Goal: Transaction & Acquisition: Purchase product/service

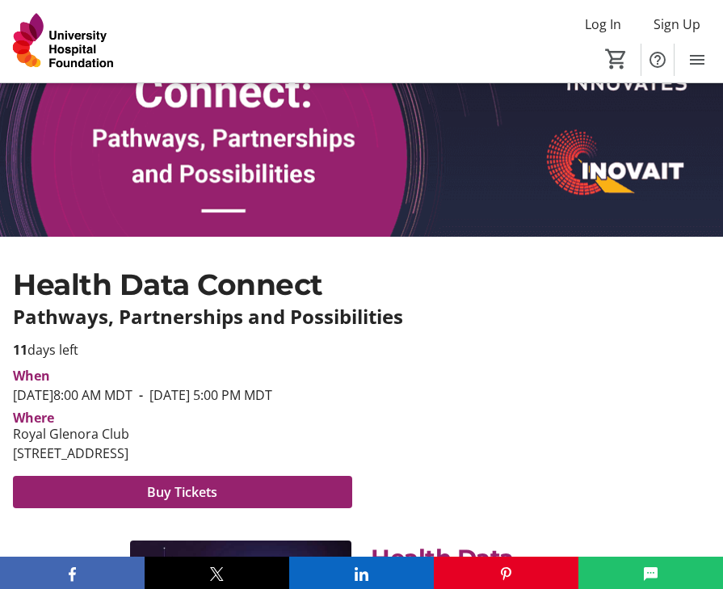
scroll to position [333, 0]
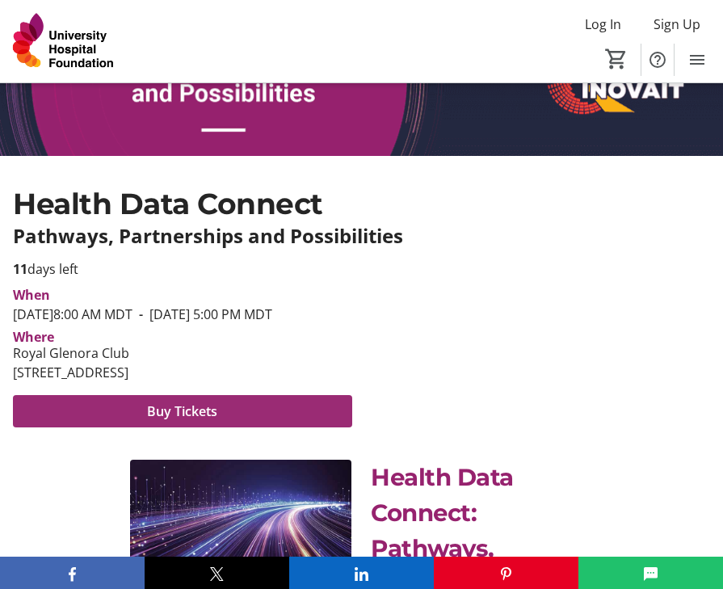
click at [177, 421] on span "Buy Tickets" at bounding box center [182, 410] width 70 height 19
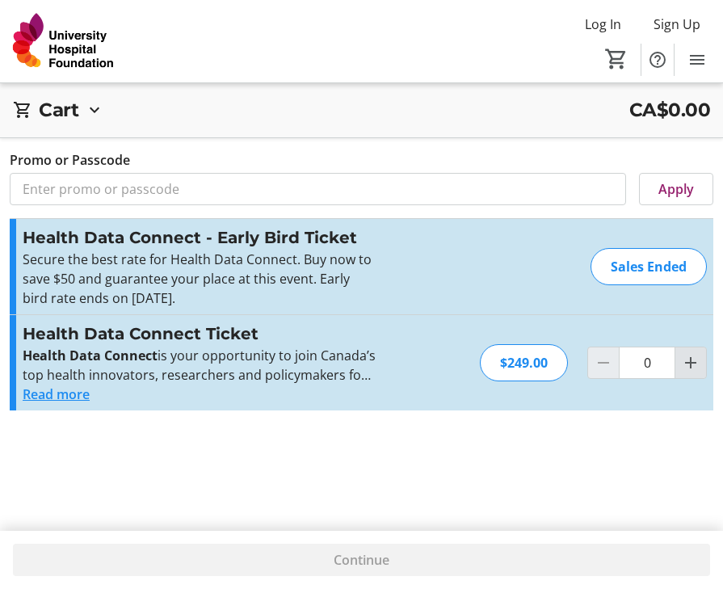
click at [694, 364] on mat-icon "Increment by one" at bounding box center [690, 362] width 19 height 19
type input "1"
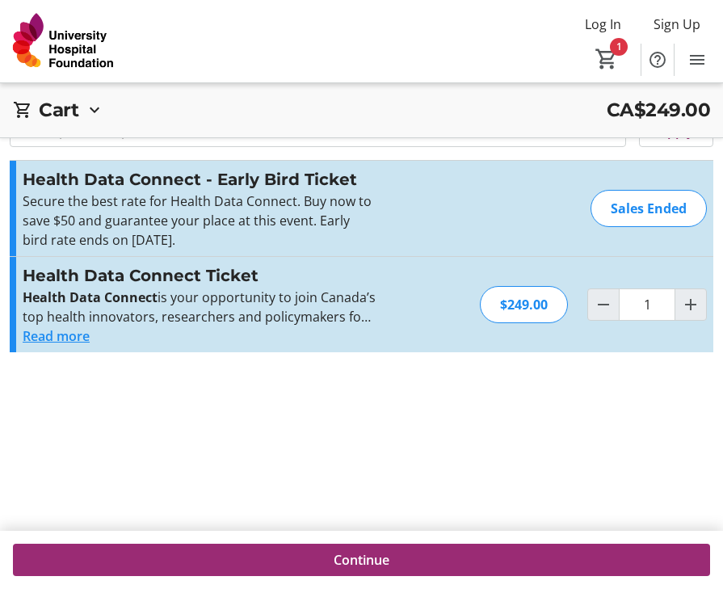
click at [384, 555] on span "Continue" at bounding box center [361, 559] width 56 height 19
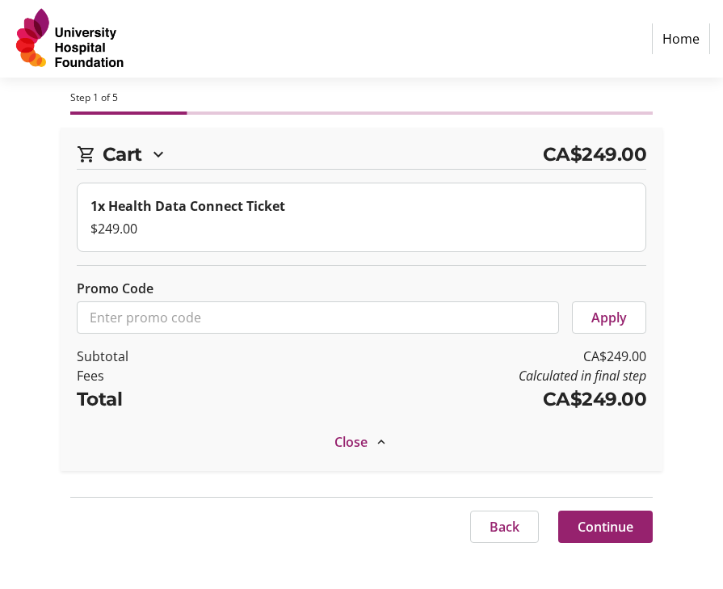
select select "CA"
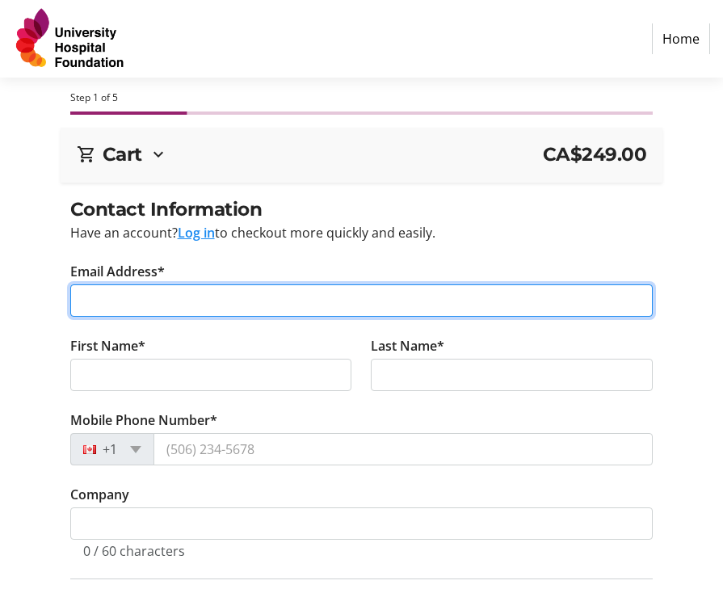
click at [358, 295] on input "Email Address*" at bounding box center [361, 300] width 583 height 32
type input "[PERSON_NAME][EMAIL_ADDRESS][PERSON_NAME][DOMAIN_NAME]"
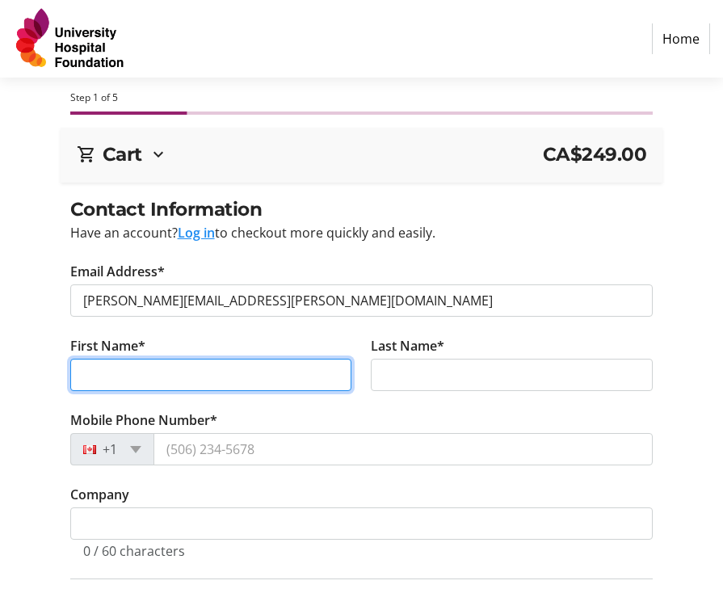
type input "[PERSON_NAME]"
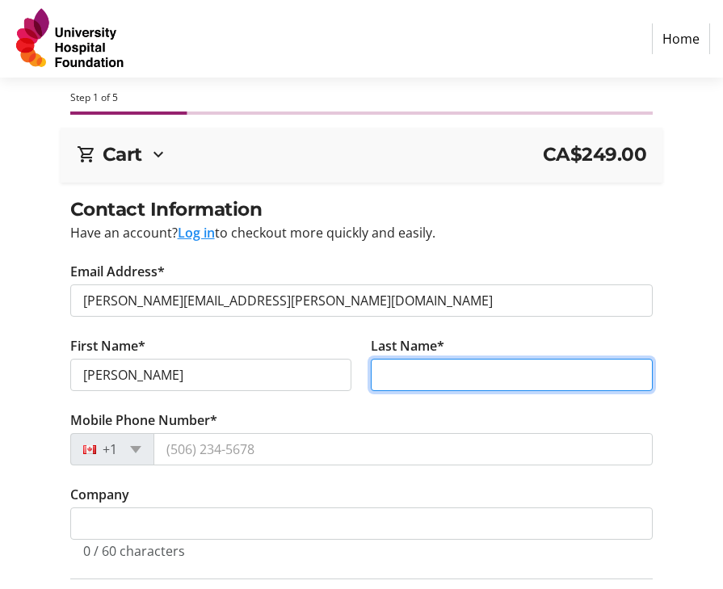
type input "Sinclaire"
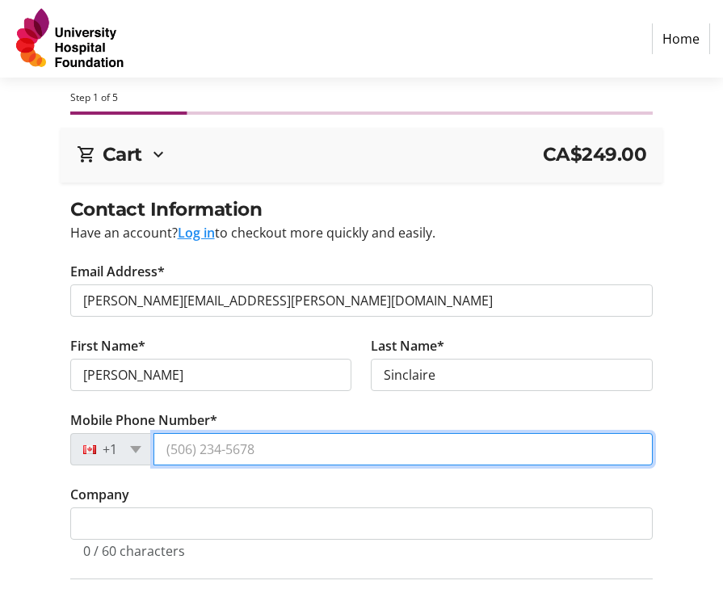
type input "[PHONE_NUMBER]"
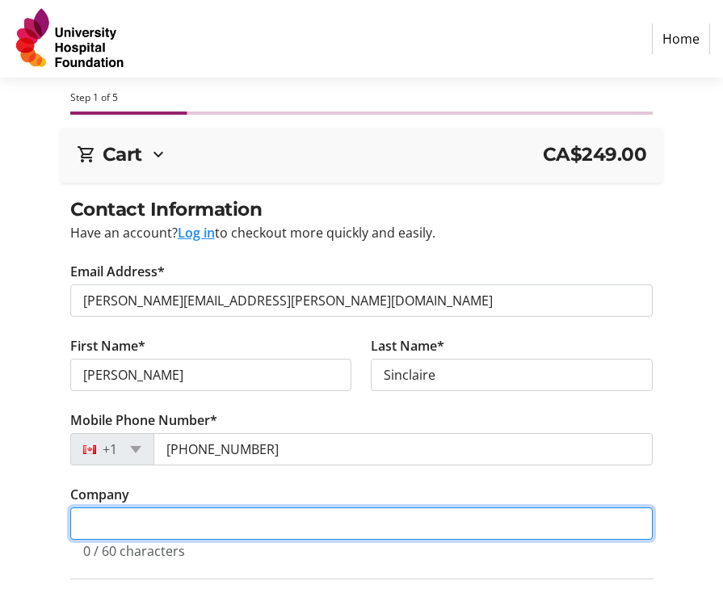
type input "CPSA"
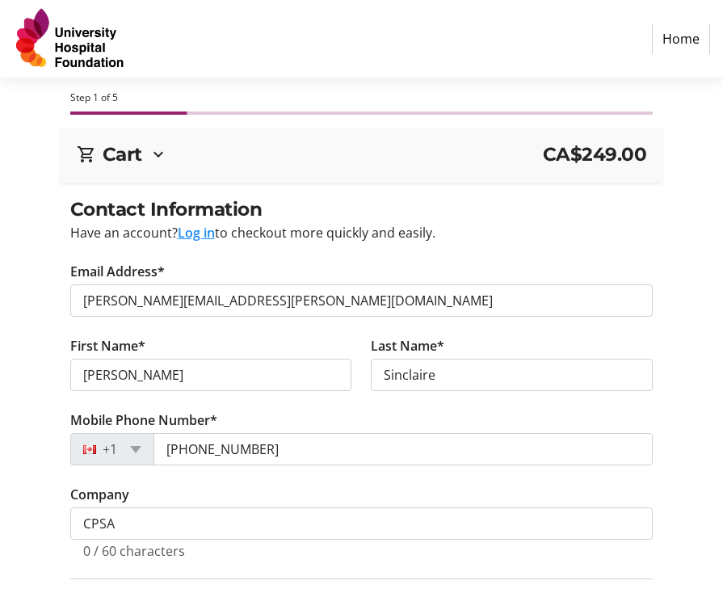
type input "Edmonton"
select select "AB"
type input "T6A 1T7"
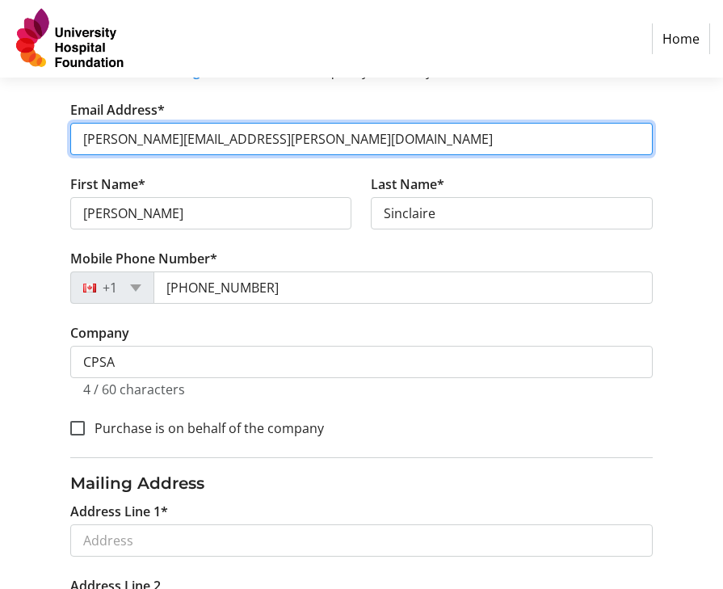
scroll to position [323, 0]
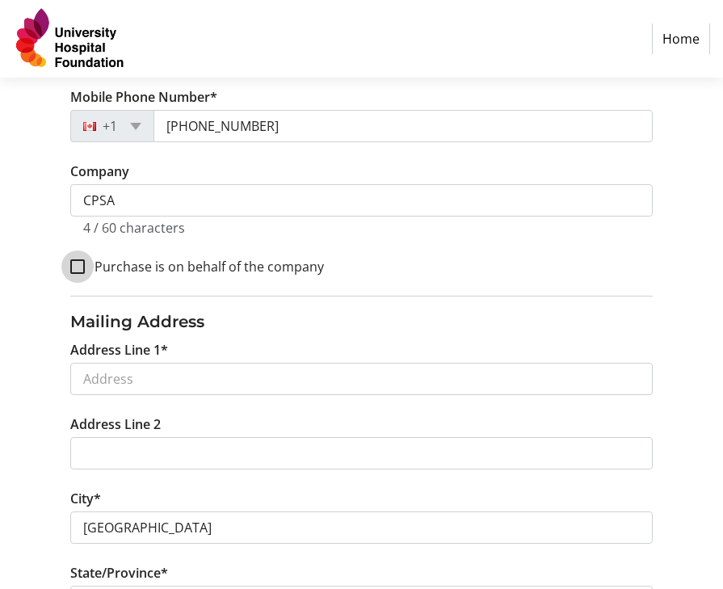
click at [74, 265] on input "Purchase is on behalf of the company" at bounding box center [77, 266] width 15 height 15
checkbox input "true"
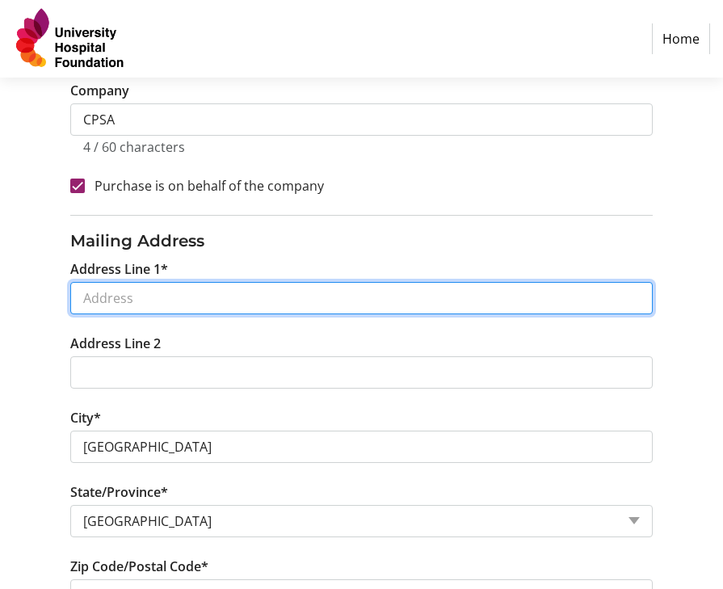
click at [175, 298] on input "Address Line 1*" at bounding box center [361, 298] width 583 height 32
type input "10020 100 St NW #2700"
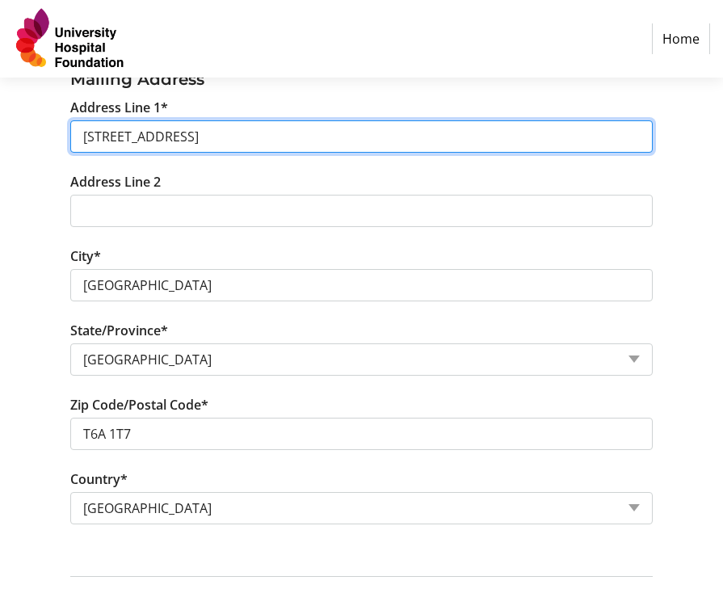
scroll to position [611, 0]
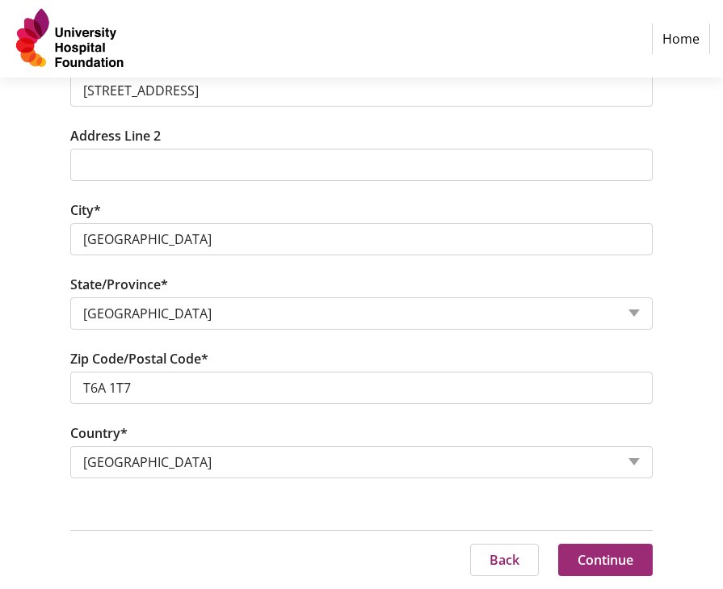
click at [593, 562] on span "Continue" at bounding box center [605, 559] width 56 height 19
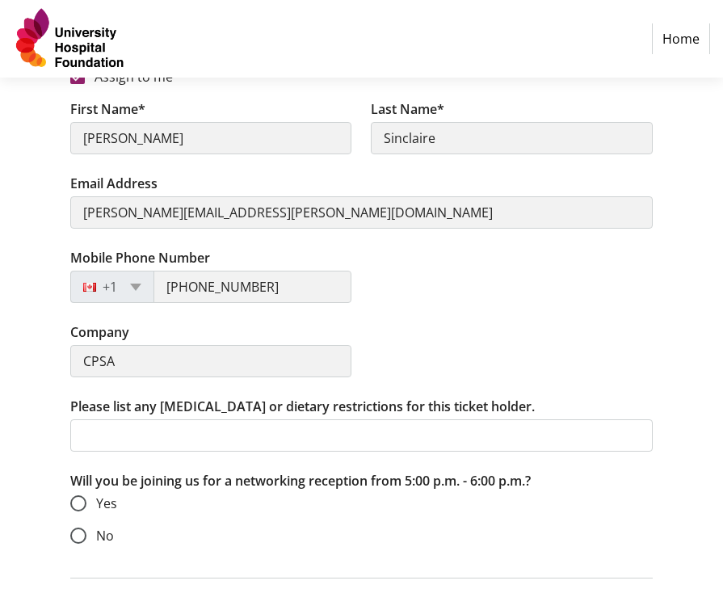
scroll to position [371, 0]
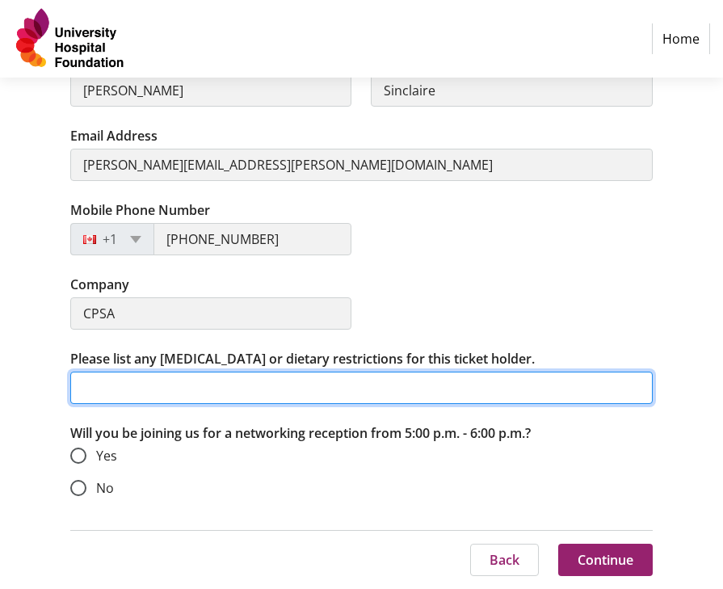
click at [184, 379] on input "Please list any [MEDICAL_DATA] or dietary restrictions for this ticket holder." at bounding box center [361, 387] width 583 height 32
type input "vegetarian please"
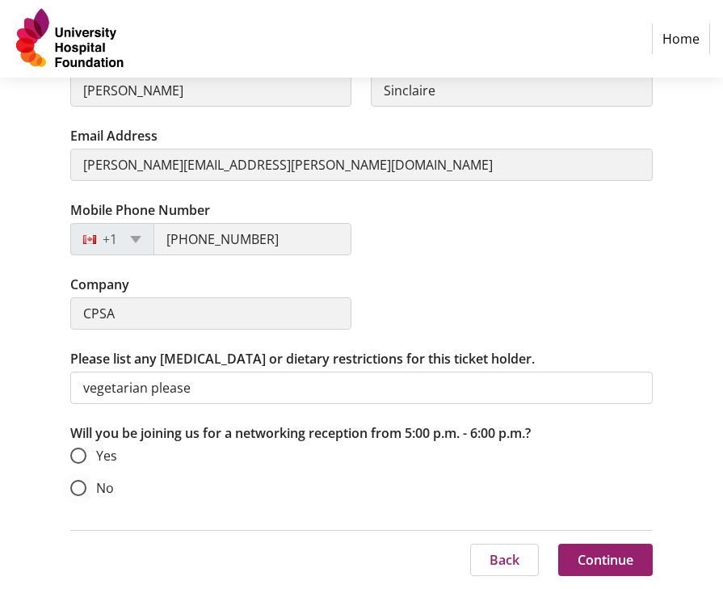
click at [98, 488] on span "No" at bounding box center [105, 488] width 18 height 18
click at [86, 488] on input "No" at bounding box center [78, 488] width 16 height 16
radio input "true"
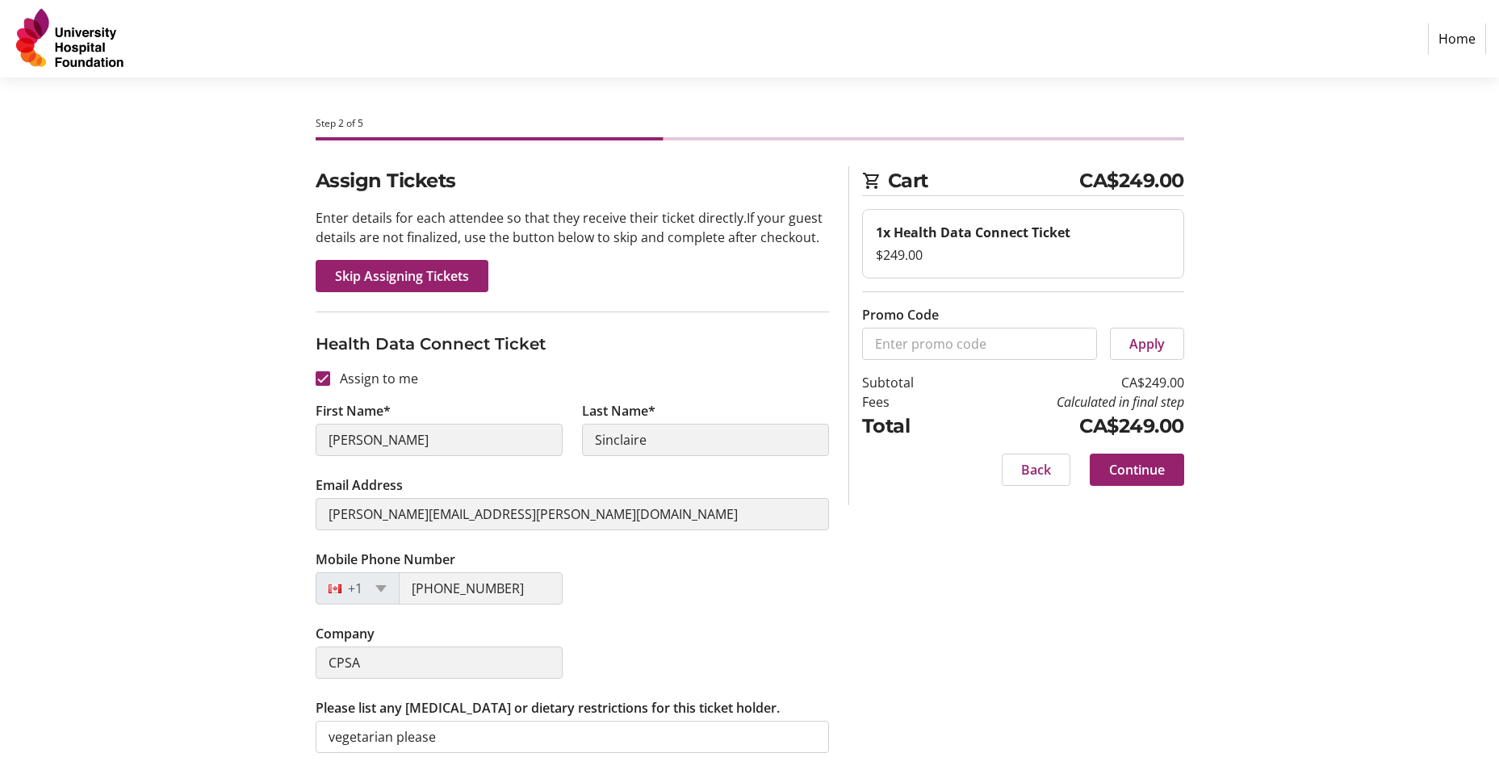
scroll to position [96, 0]
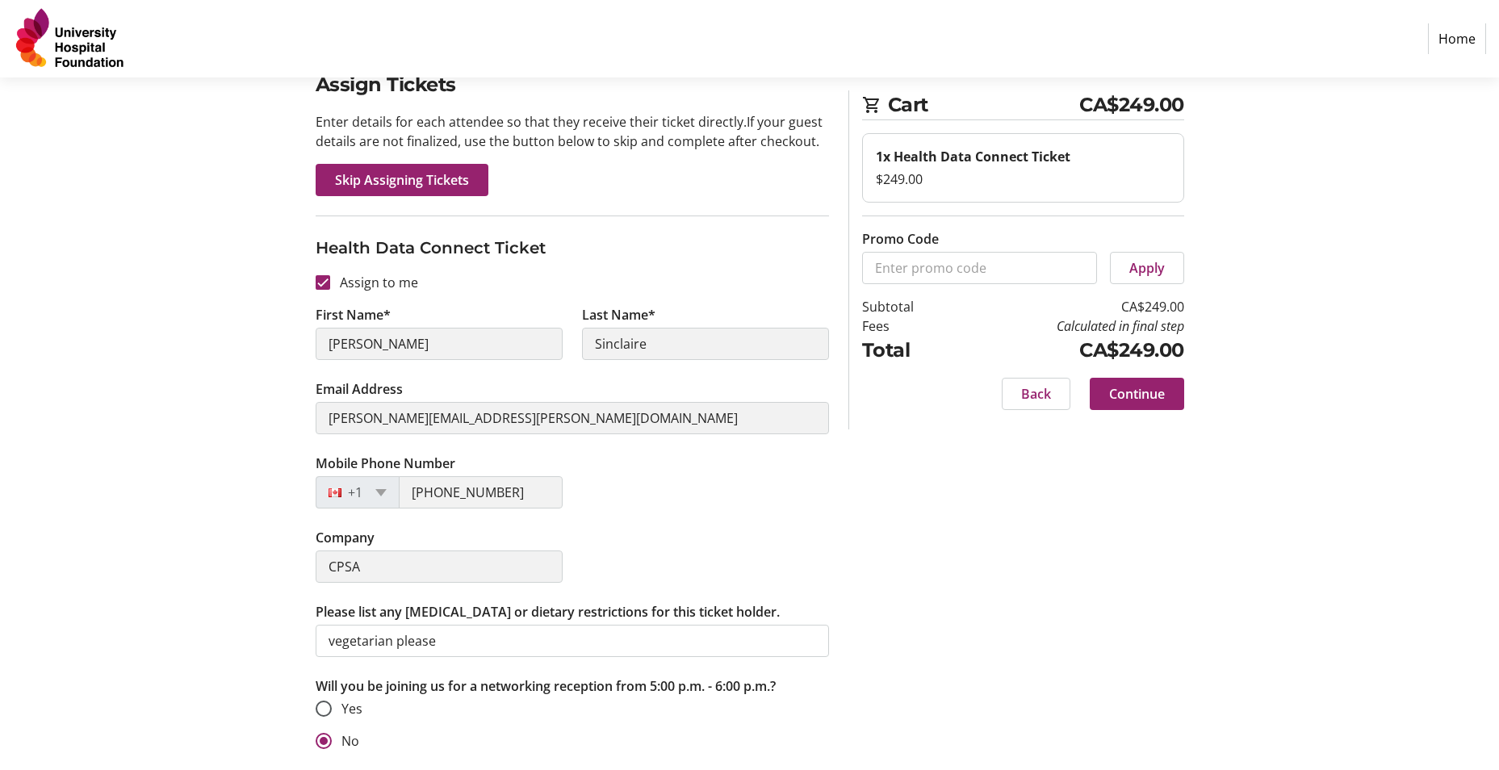
click at [351, 595] on span "Yes" at bounding box center [352, 709] width 21 height 18
click at [332, 595] on input "Yes" at bounding box center [324, 709] width 16 height 16
radio input "true"
click at [1043, 539] on div "Assign Tickets Enter details for each attendee so that they receive their ticke…" at bounding box center [750, 420] width 1066 height 700
click at [1163, 399] on button "Continue" at bounding box center [1137, 394] width 94 height 32
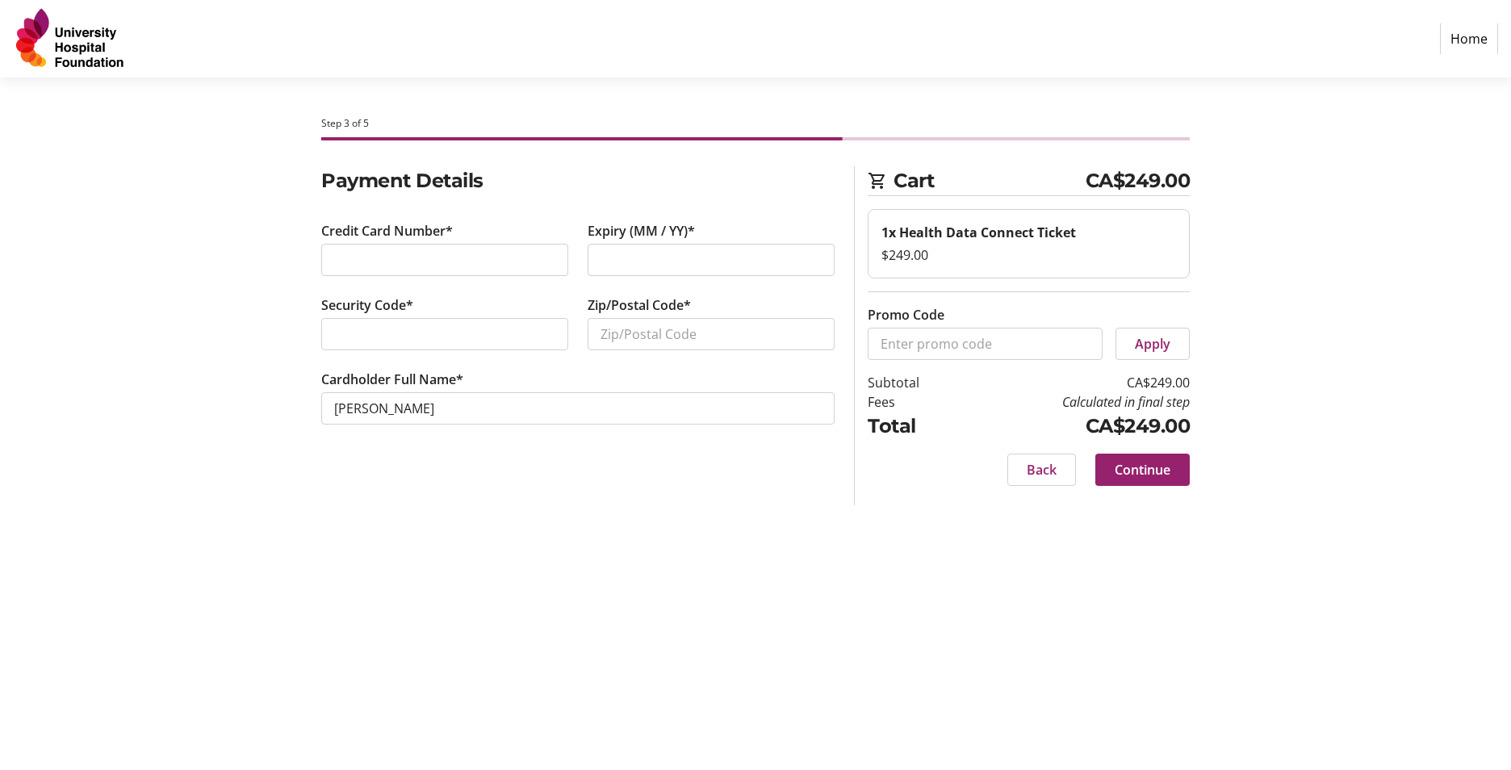
click at [509, 242] on div "Credit Card Number*" at bounding box center [445, 258] width 266 height 74
click at [509, 249] on div at bounding box center [444, 260] width 247 height 32
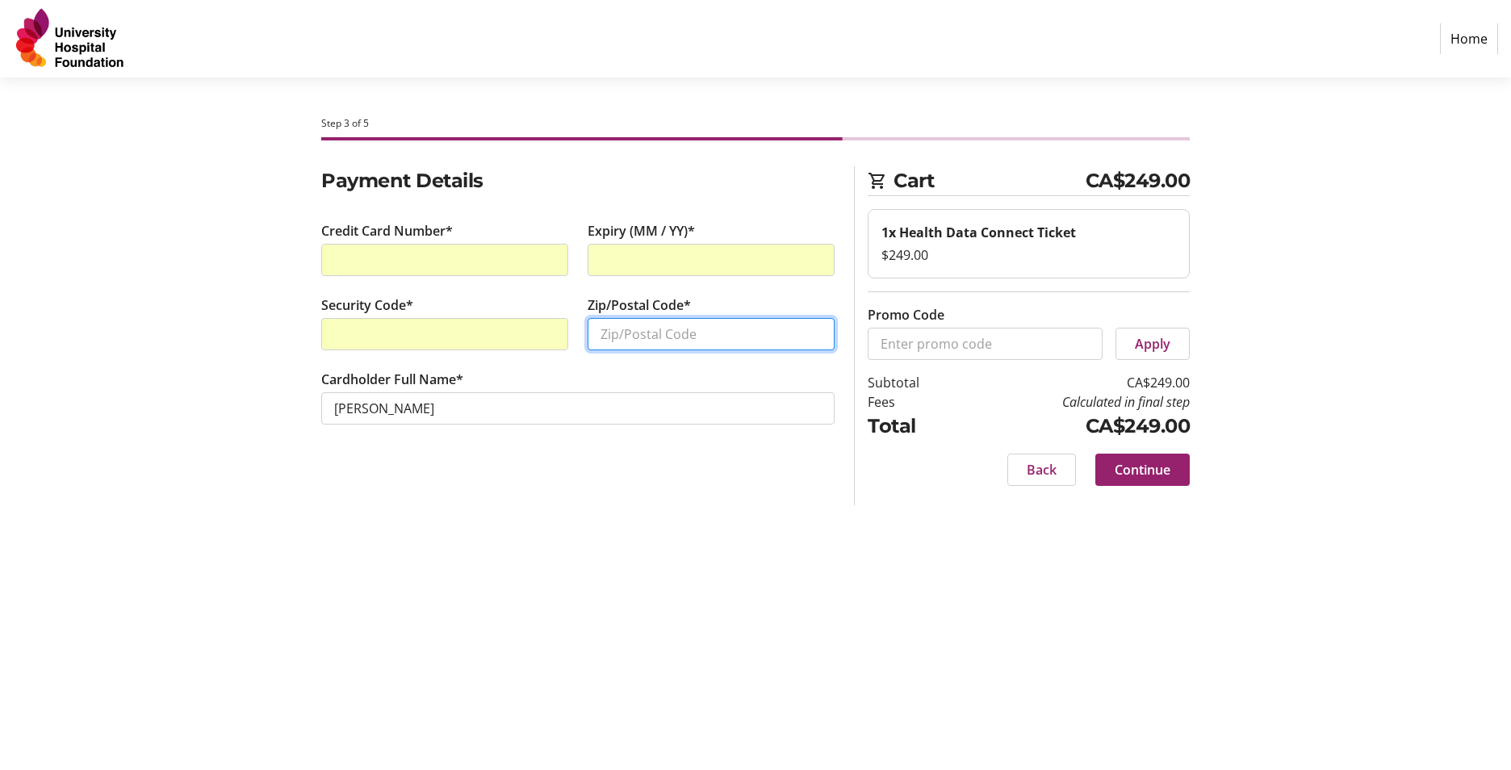
click at [603, 327] on input "Zip/Postal Code*" at bounding box center [711, 334] width 247 height 32
type input "t6a1t7"
drag, startPoint x: 535, startPoint y: 386, endPoint x: 203, endPoint y: 424, distance: 334.0
click at [203, 424] on section "Step 3 of 5 Cart CA$249.00 1x Health Data Connect Ticket $249.00 Promo Code App…" at bounding box center [755, 424] width 1511 height 693
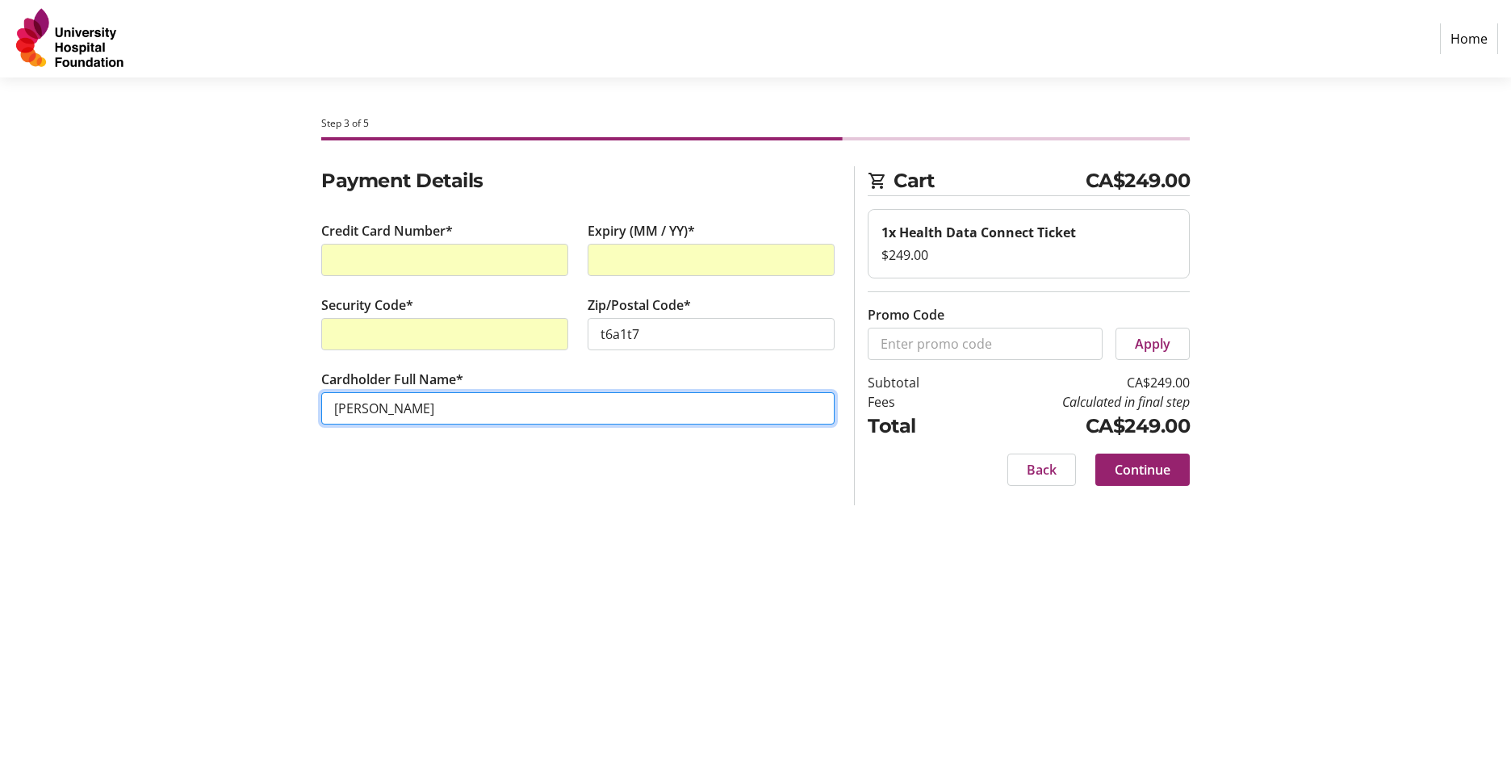
drag, startPoint x: 597, startPoint y: 413, endPoint x: 5, endPoint y: 455, distance: 594.1
click at [5, 455] on section "Step 3 of 5 Cart CA$249.00 1x Health Data Connect Ticket $249.00 Promo Code App…" at bounding box center [755, 424] width 1511 height 693
type input "Clifford Lindeman"
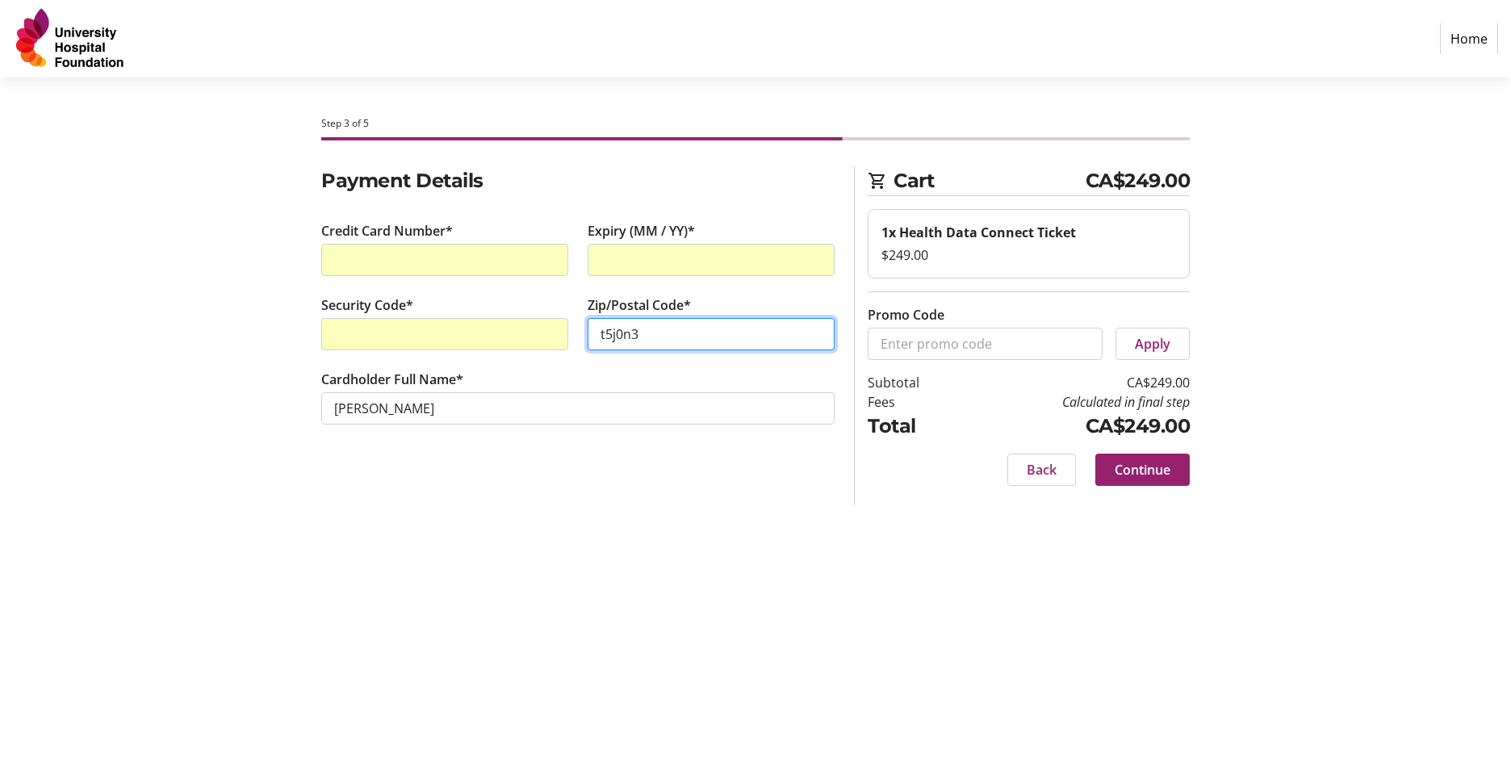
type input "t5j0n3"
click at [1163, 467] on span "Continue" at bounding box center [1143, 469] width 56 height 19
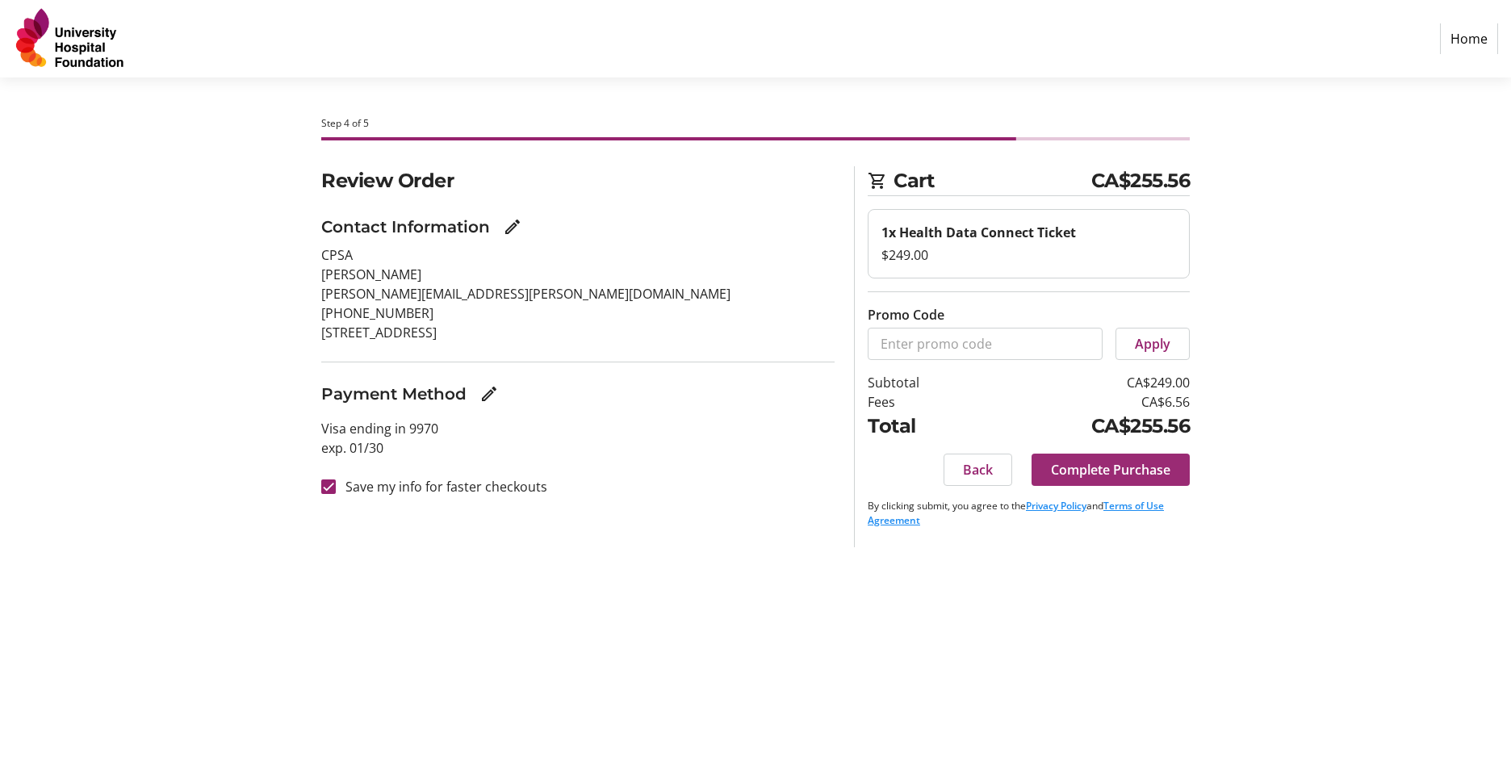
click at [1137, 465] on span "Complete Purchase" at bounding box center [1110, 469] width 119 height 19
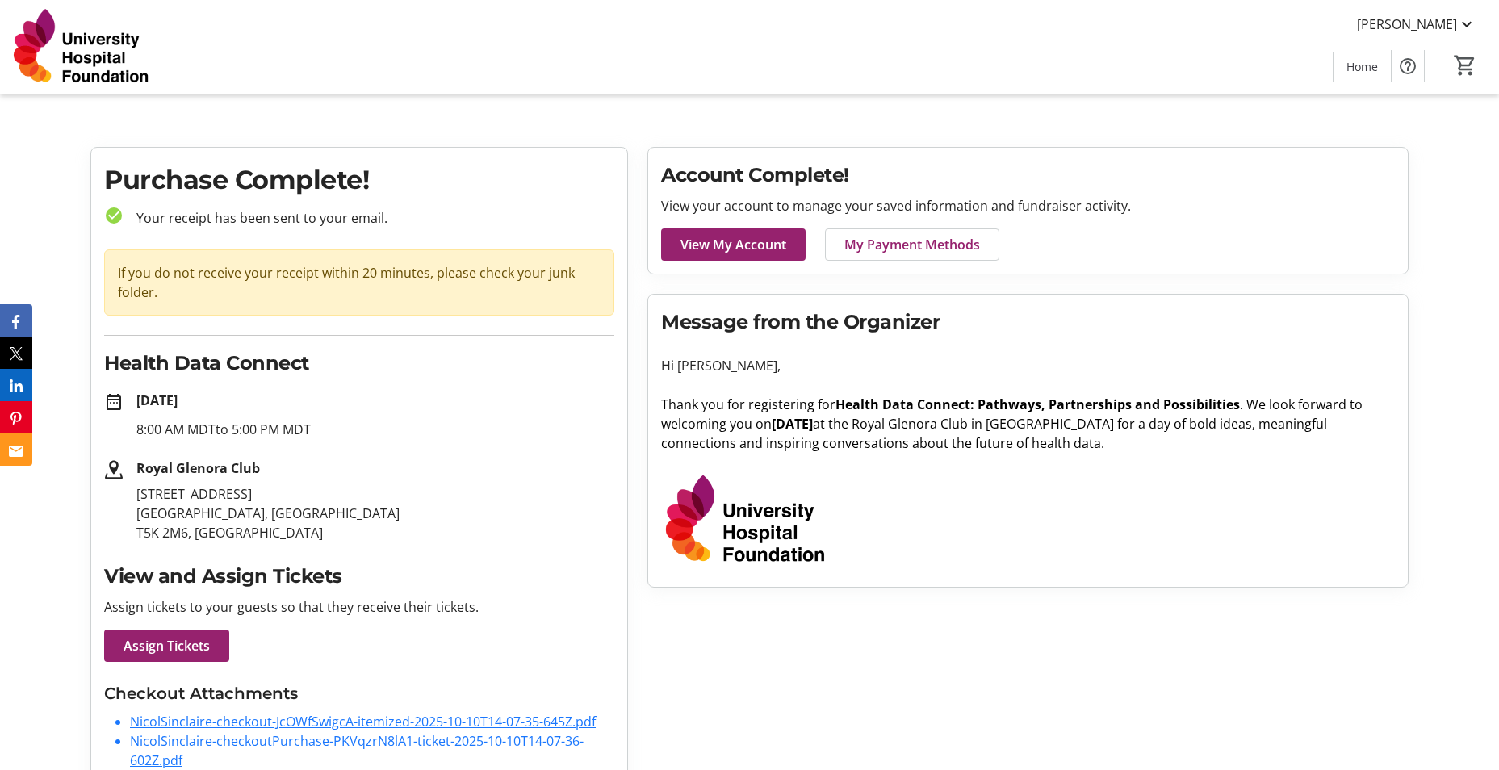
scroll to position [40, 0]
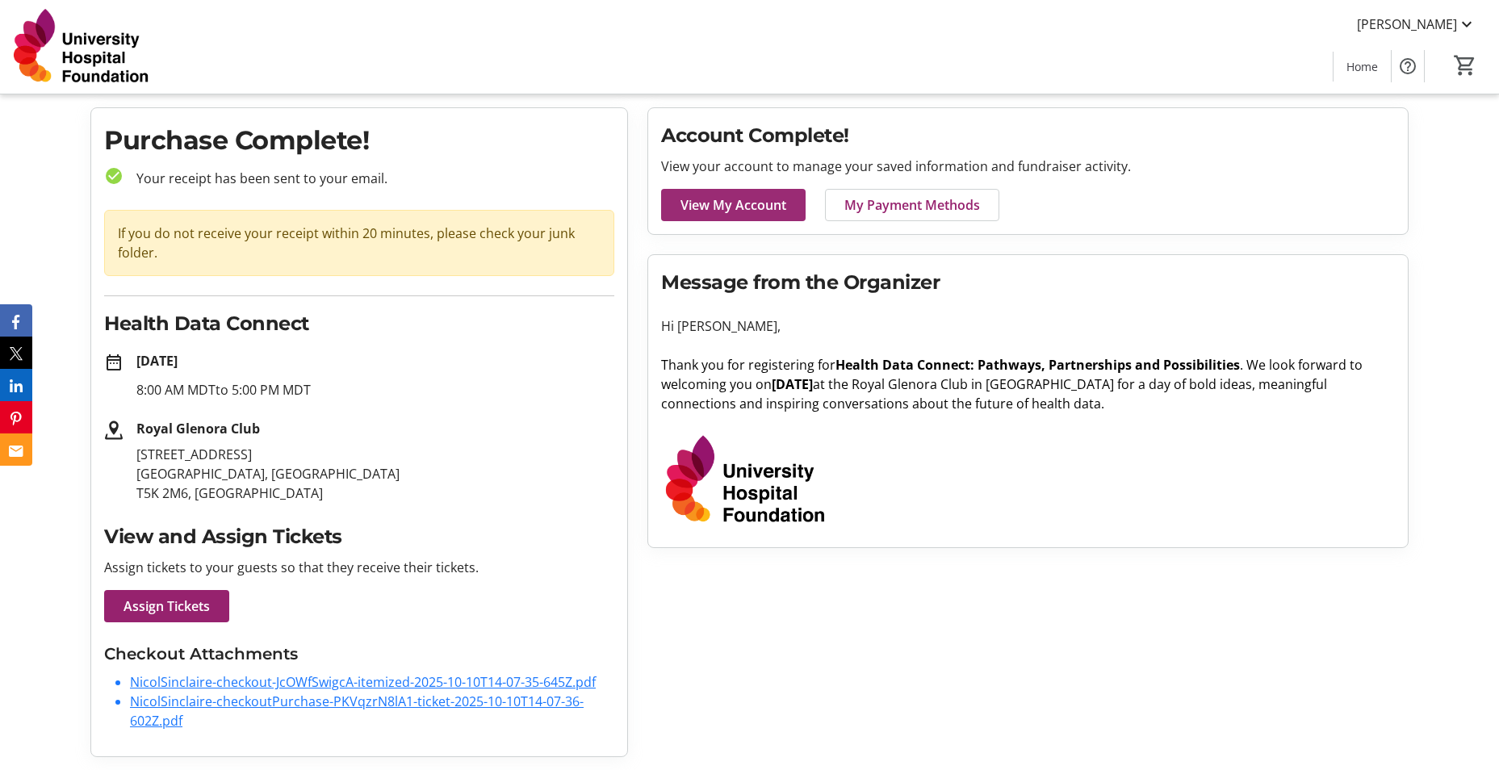
click at [759, 214] on span "View My Account" at bounding box center [734, 204] width 106 height 19
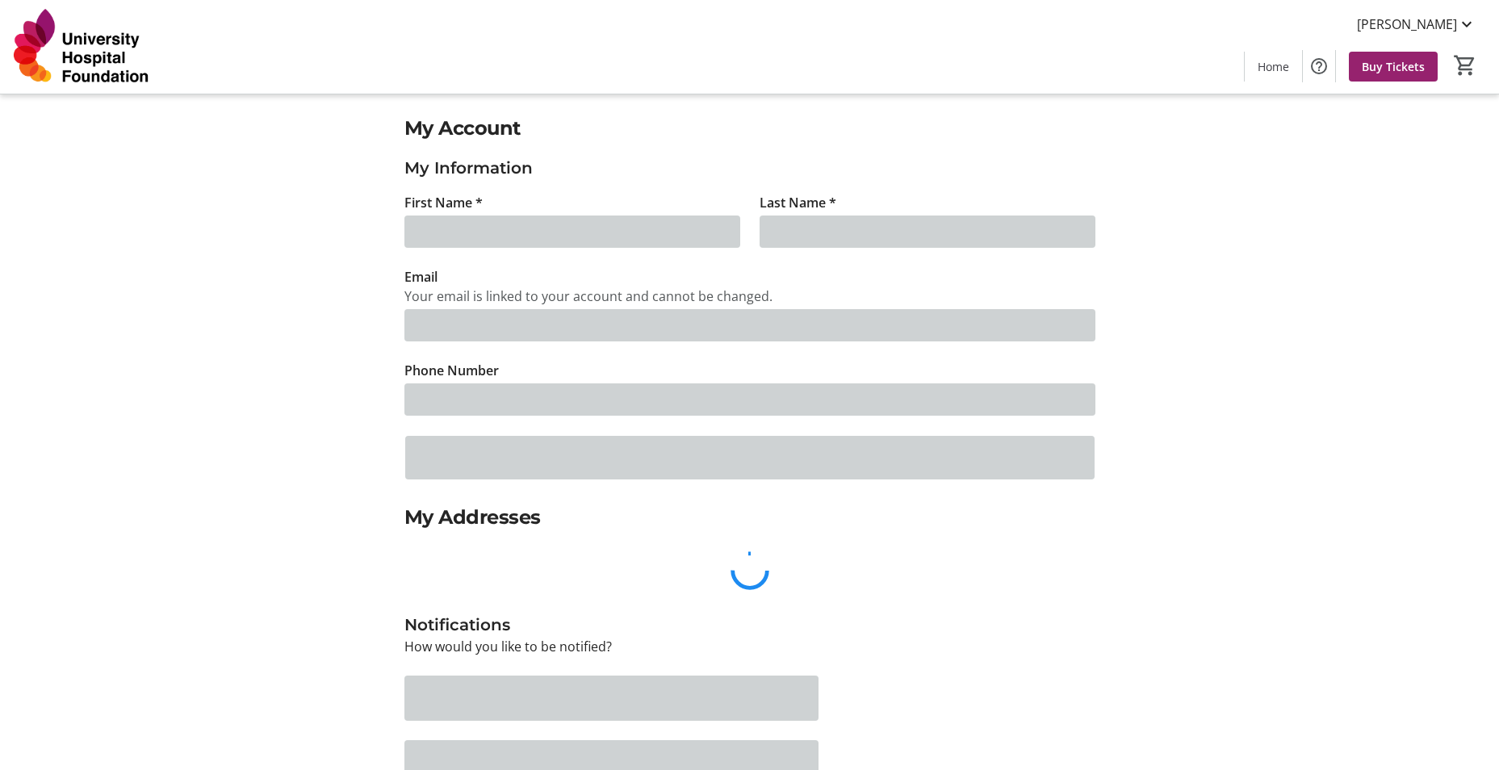
type input "[PERSON_NAME]"
type input "Sinclaire"
type input "[PERSON_NAME][EMAIL_ADDRESS][PERSON_NAME][DOMAIN_NAME]"
type input "[PHONE_NUMBER]"
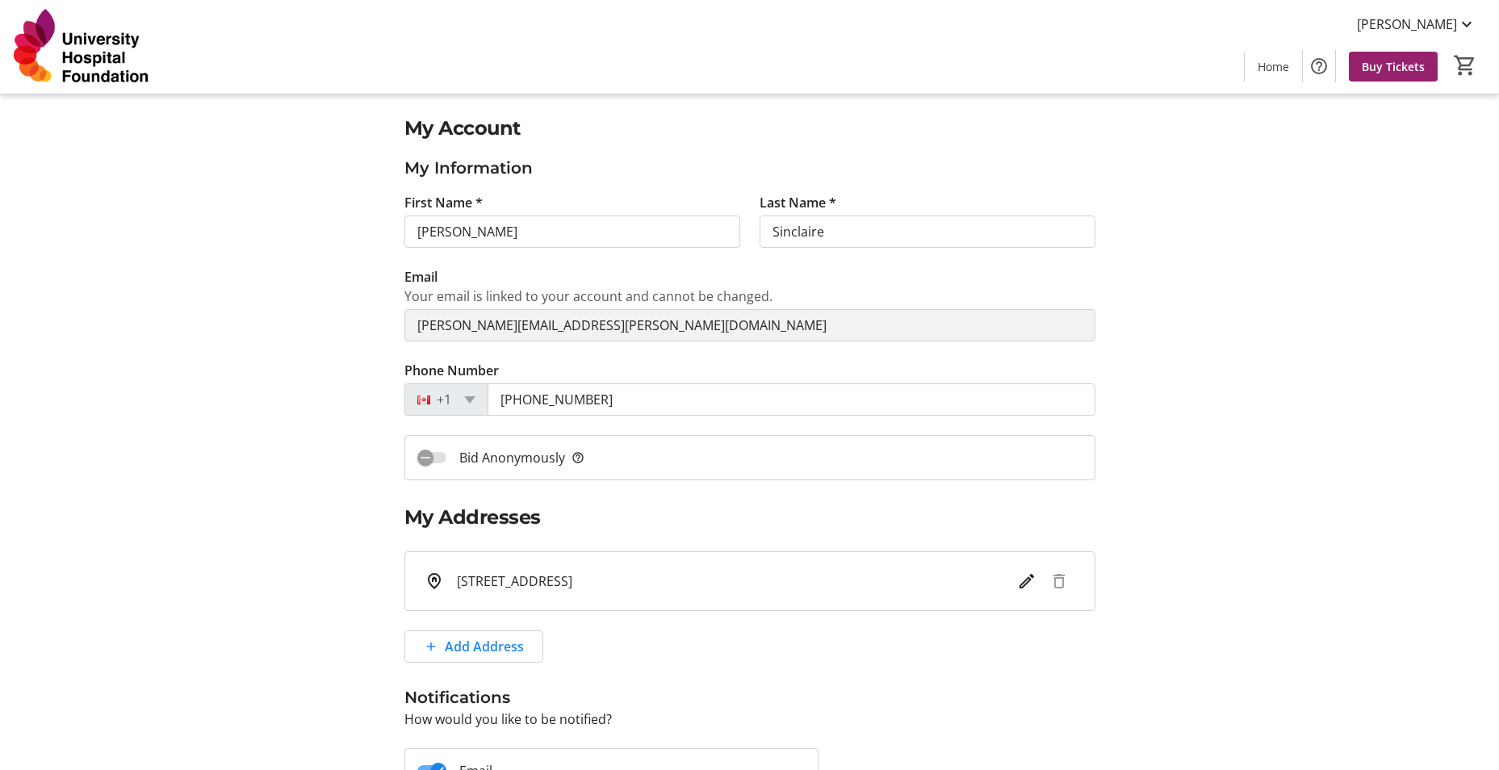
scroll to position [267, 0]
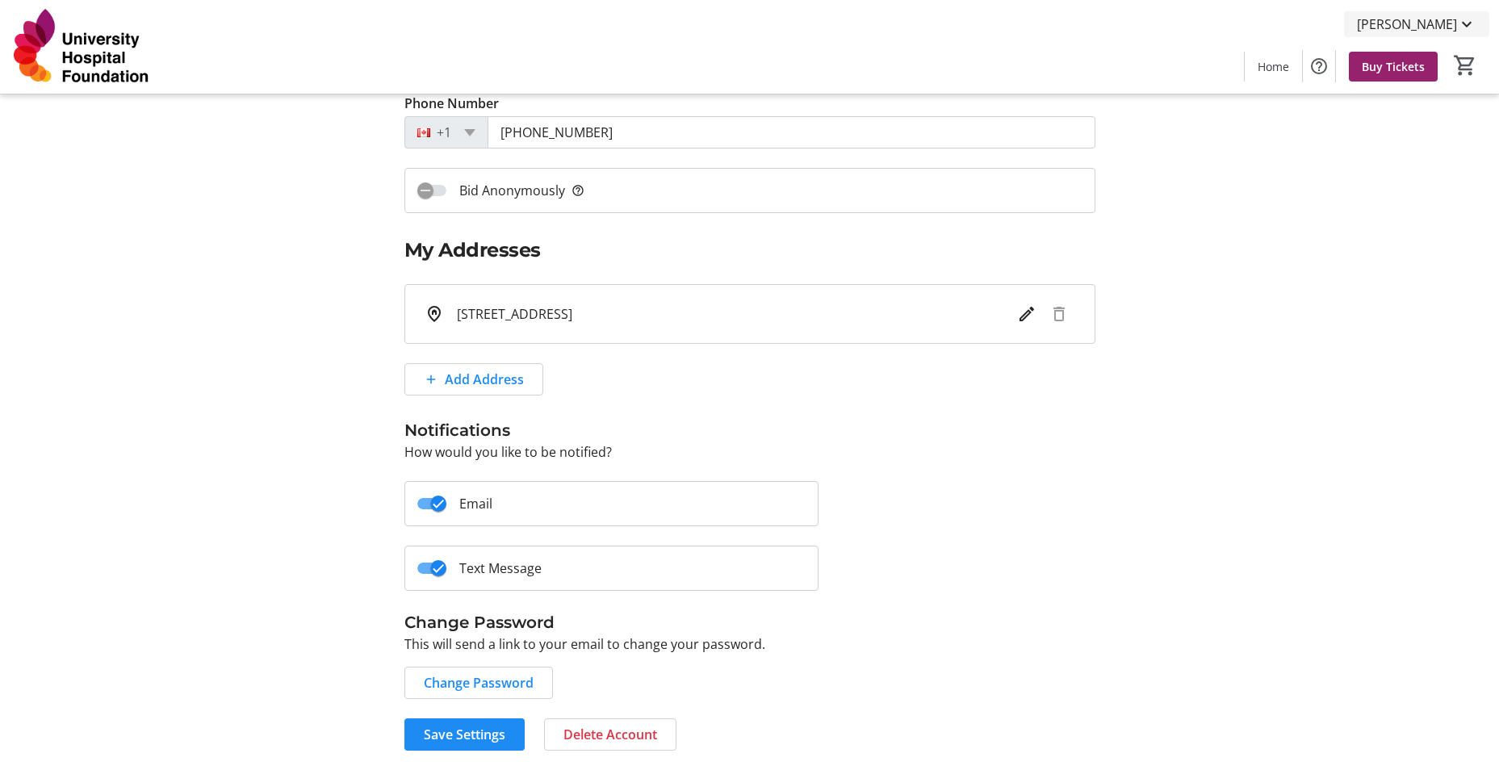
click at [1201, 29] on span "[PERSON_NAME]" at bounding box center [1407, 24] width 100 height 19
click at [1201, 207] on div at bounding box center [749, 385] width 1499 height 770
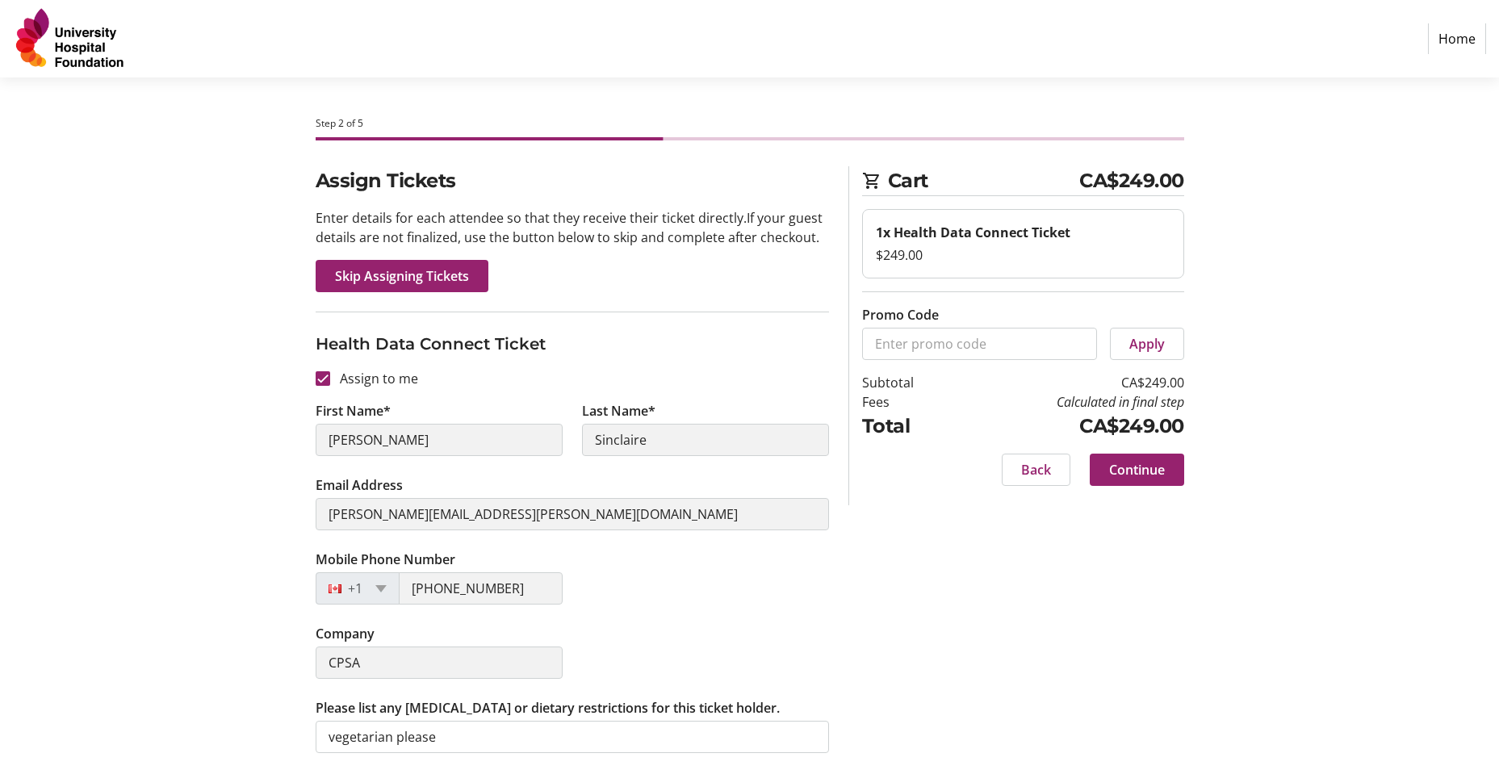
click at [94, 44] on img at bounding box center [70, 38] width 115 height 65
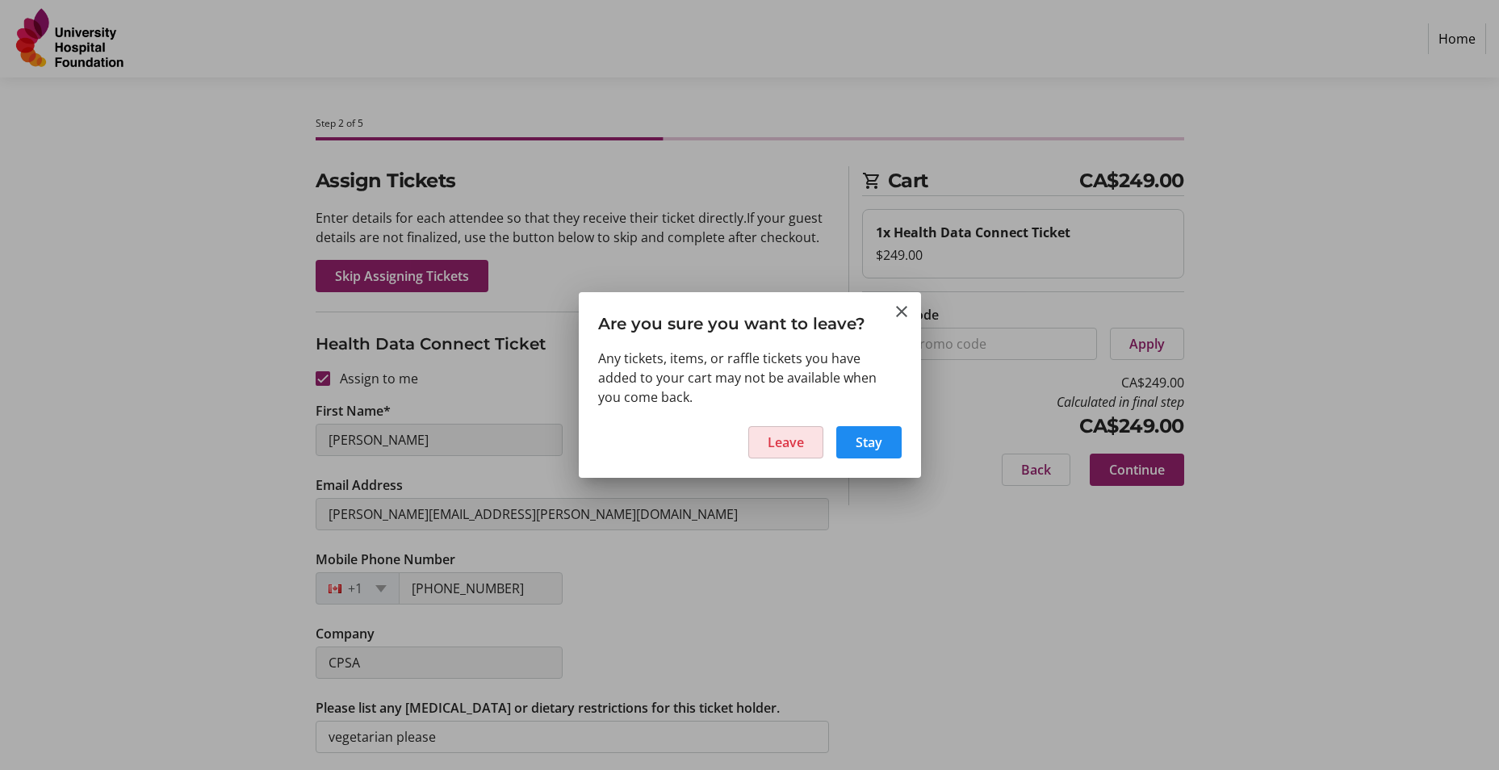
click at [805, 455] on span at bounding box center [785, 442] width 73 height 39
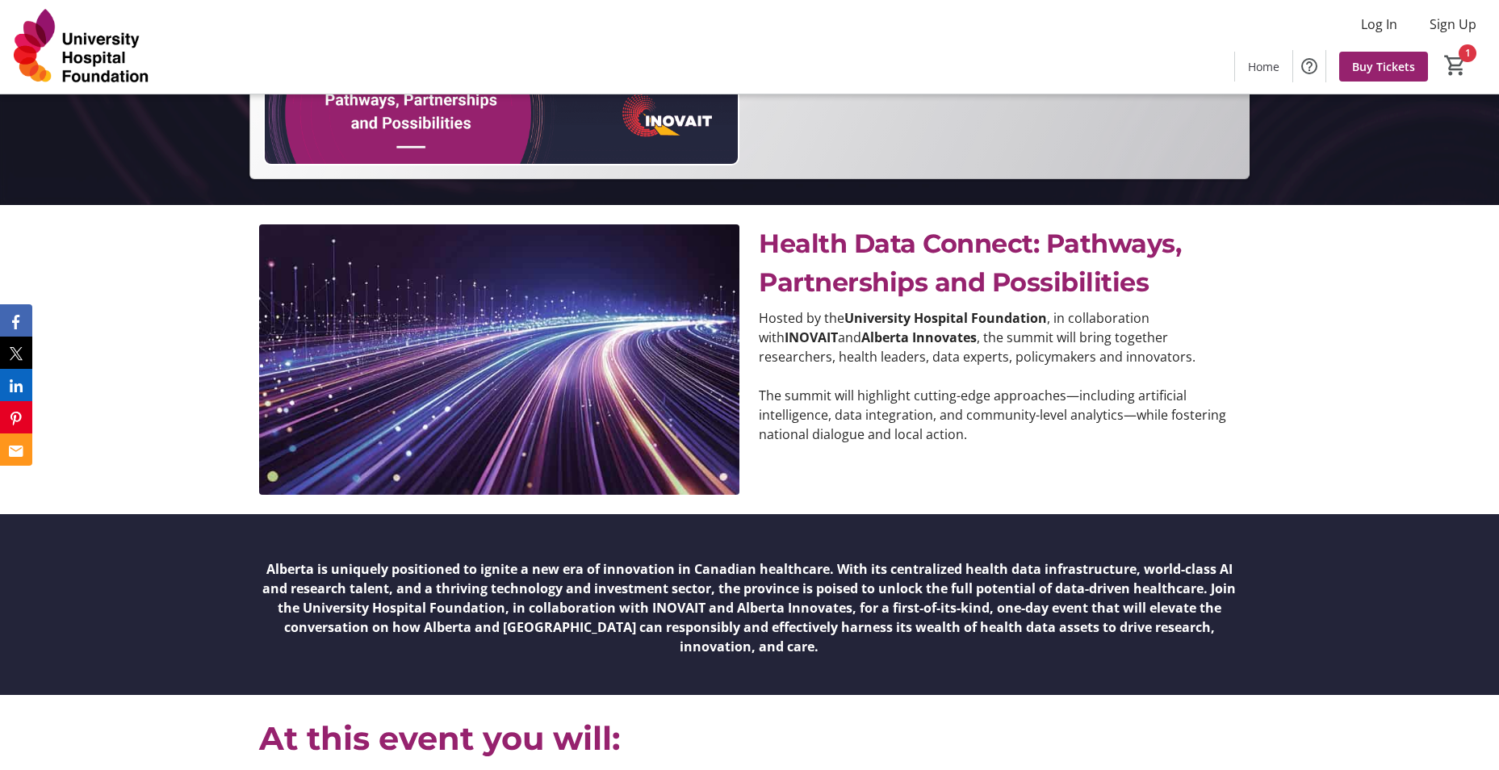
scroll to position [323, 0]
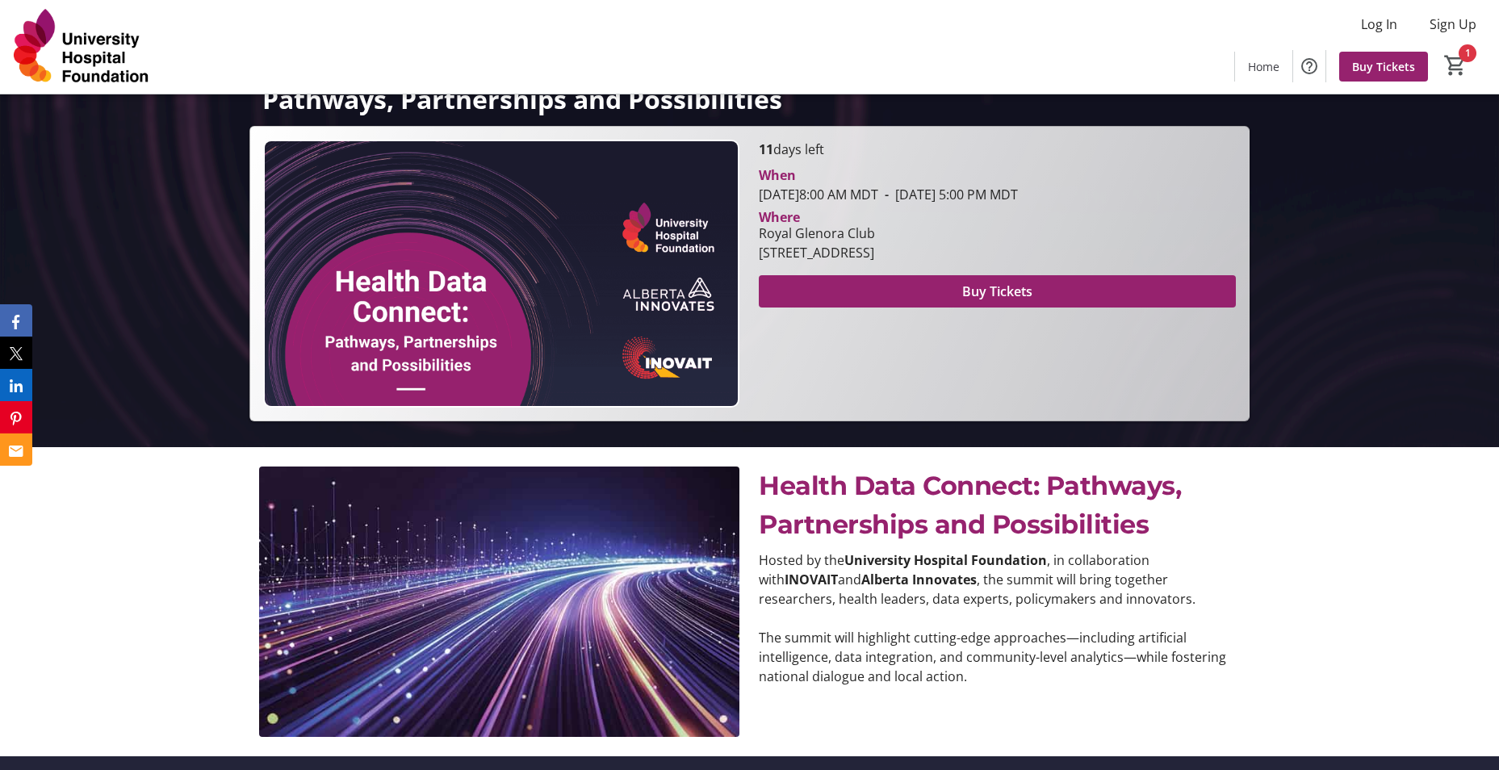
click at [964, 266] on section "When [DATE] 8:00 AM MDT - [DATE] 5:00 PM MDT Where [GEOGRAPHIC_DATA] [STREET_AD…" at bounding box center [997, 233] width 476 height 149
click at [966, 275] on span at bounding box center [997, 291] width 476 height 39
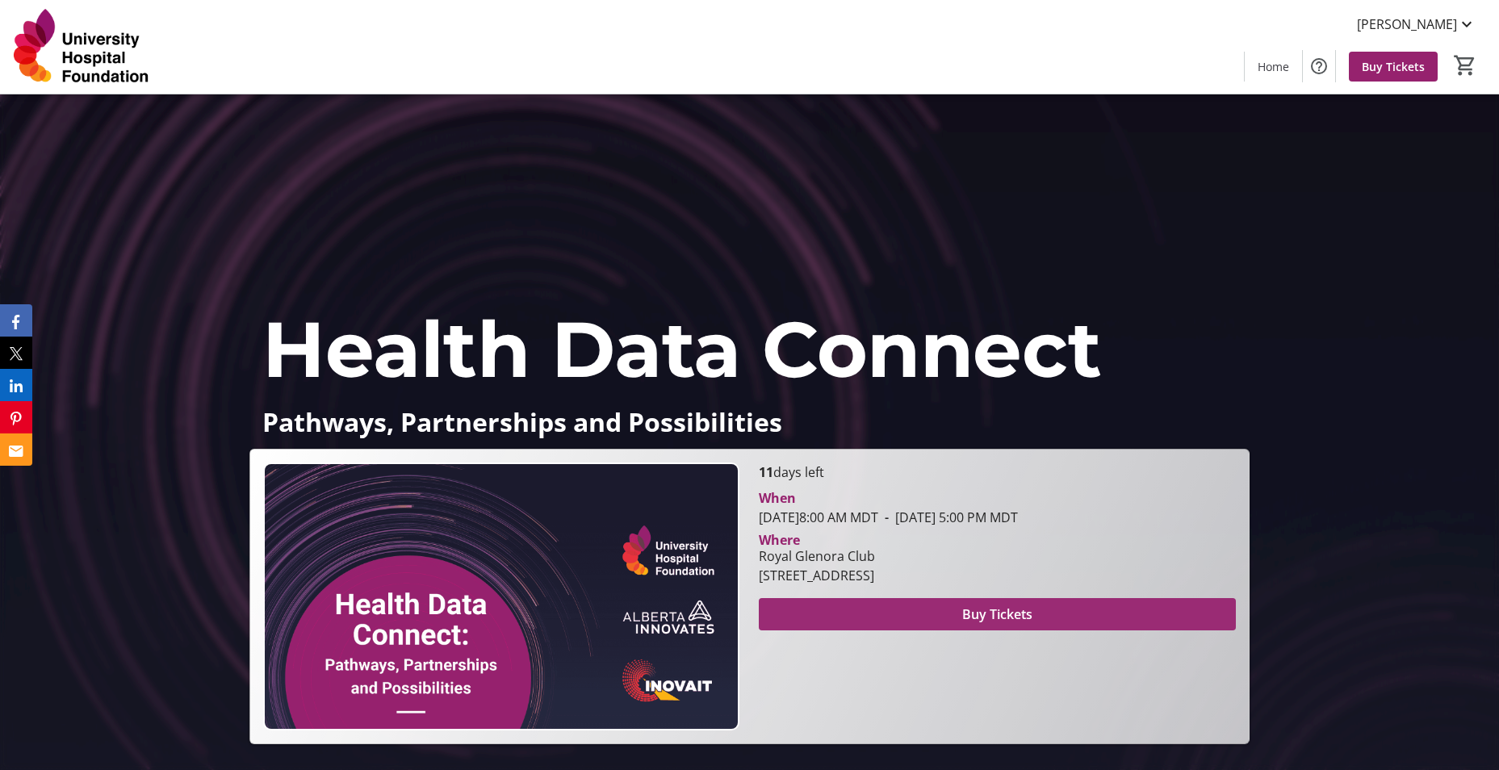
scroll to position [404, 0]
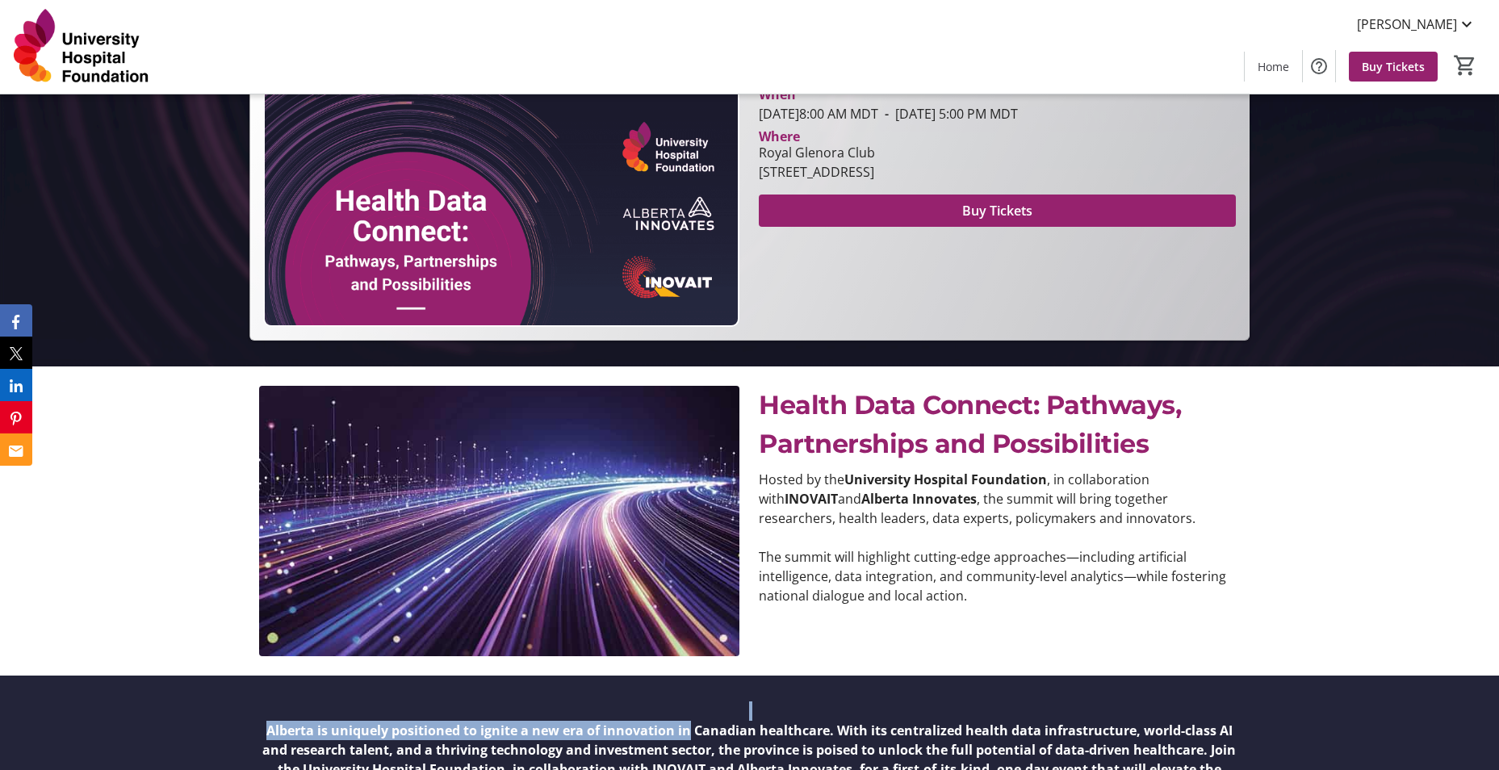
drag, startPoint x: 635, startPoint y: 696, endPoint x: 702, endPoint y: 752, distance: 86.5
click at [702, 752] on div "Alberta is uniquely positioned to ignite a new era of innovation in Canadian he…" at bounding box center [749, 766] width 980 height 142
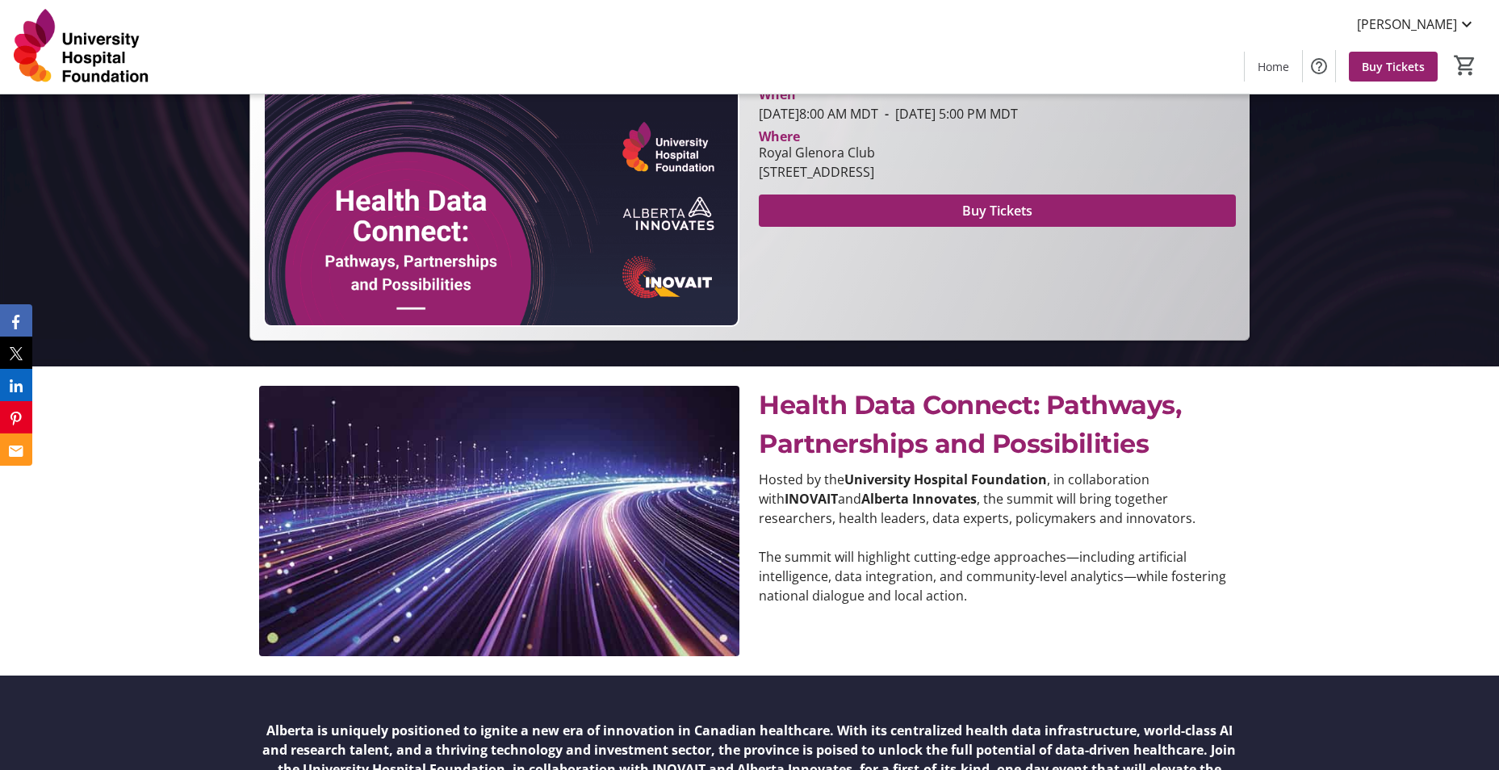
drag, startPoint x: 695, startPoint y: 748, endPoint x: 959, endPoint y: 328, distance: 496.6
click at [959, 328] on div "Health Data Connect Pathways, Partnerships and Possibilities 11 days left When …" at bounding box center [749, 193] width 998 height 294
click at [1049, 390] on span "Health Data Connect: Pathways, Partnerships and Possibilities" at bounding box center [970, 424] width 422 height 70
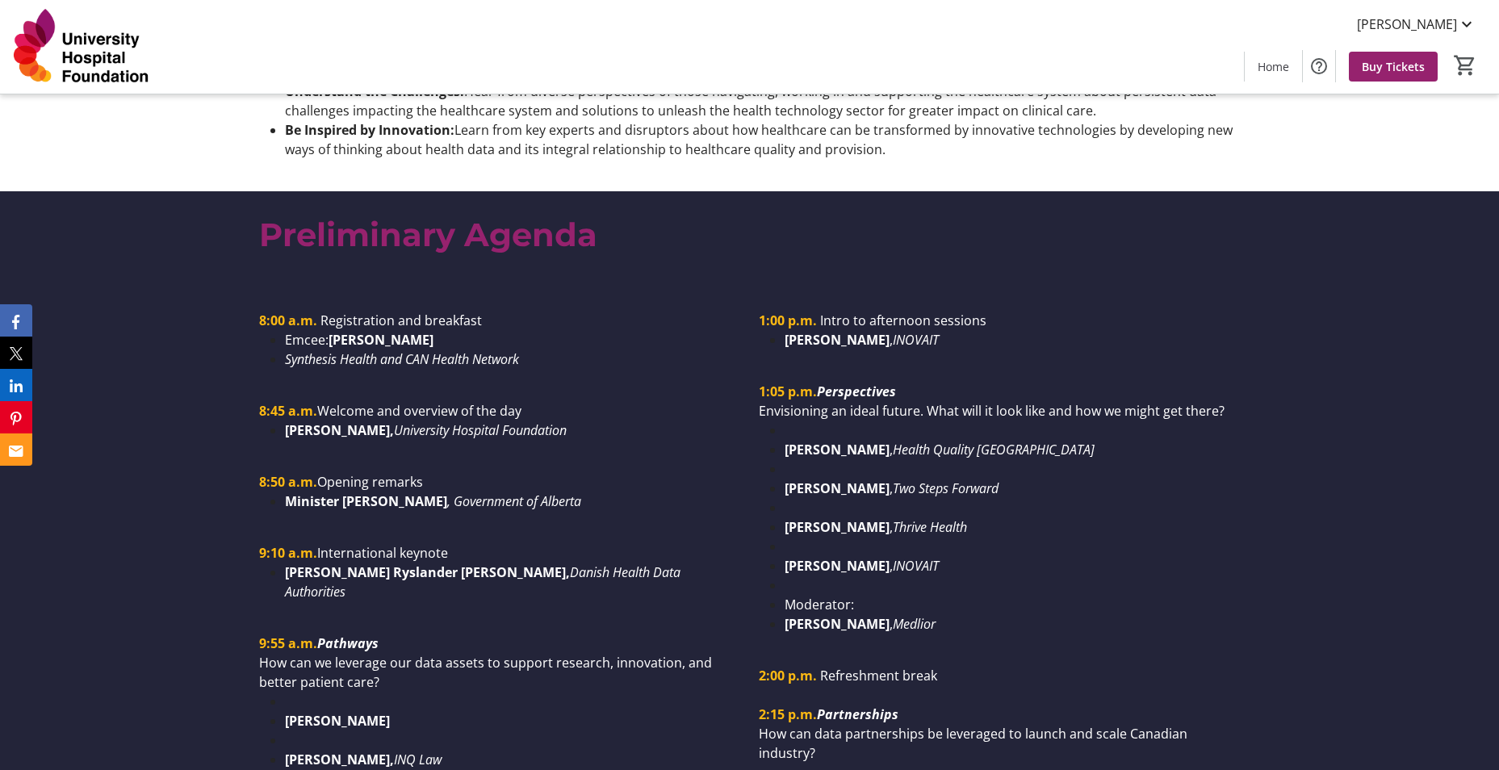
scroll to position [888, 0]
